Goal: Navigation & Orientation: Go to known website

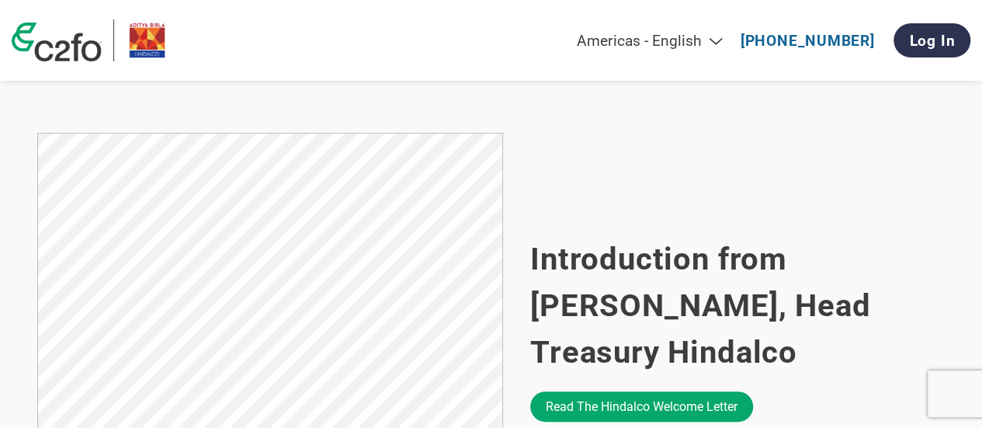
scroll to position [913, 0]
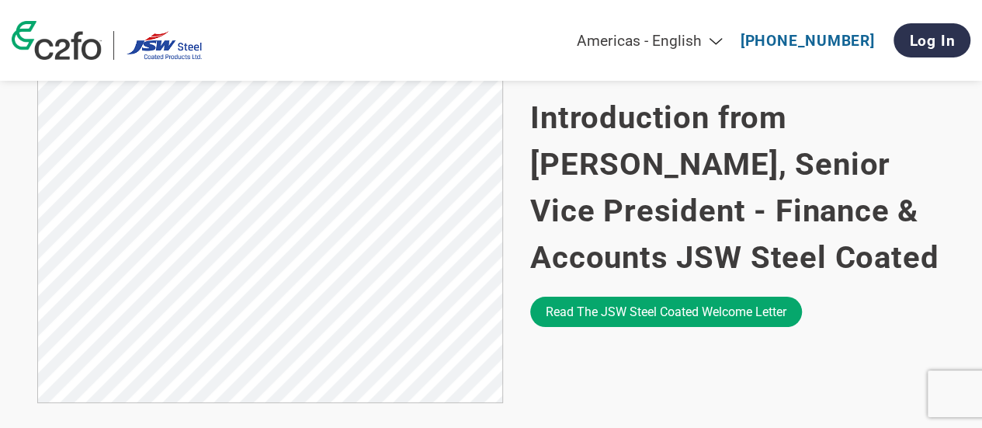
scroll to position [1030, 0]
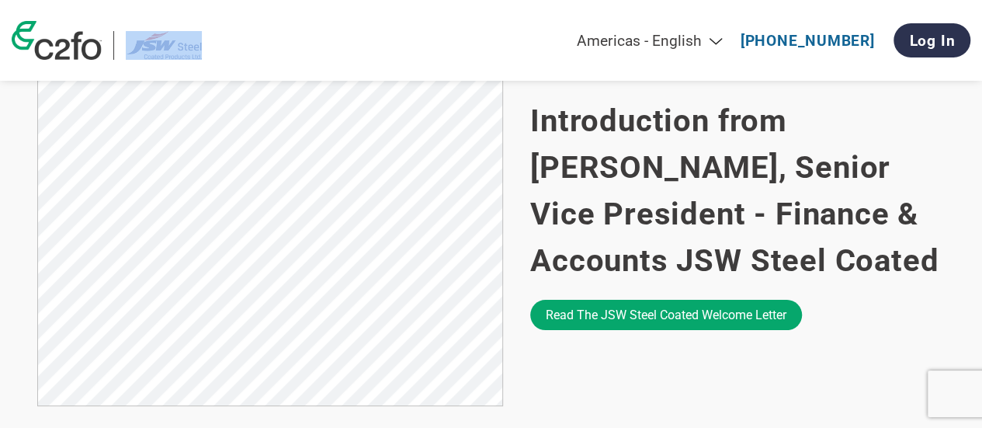
drag, startPoint x: 210, startPoint y: 50, endPoint x: 145, endPoint y: 46, distance: 65.3
click at [145, 46] on div "Americas - English Américas - Español Américas - Português Amériques - Français…" at bounding box center [491, 40] width 982 height 81
click at [313, 42] on div "Americas - English Américas - Español Américas - Português Amériques - Français…" at bounding box center [491, 40] width 982 height 81
drag, startPoint x: 236, startPoint y: 64, endPoint x: 146, endPoint y: 26, distance: 98.1
click at [146, 26] on div "Americas - English Américas - Español Américas - Português Amériques - Français…" at bounding box center [491, 40] width 982 height 81
